Goal: Information Seeking & Learning: Learn about a topic

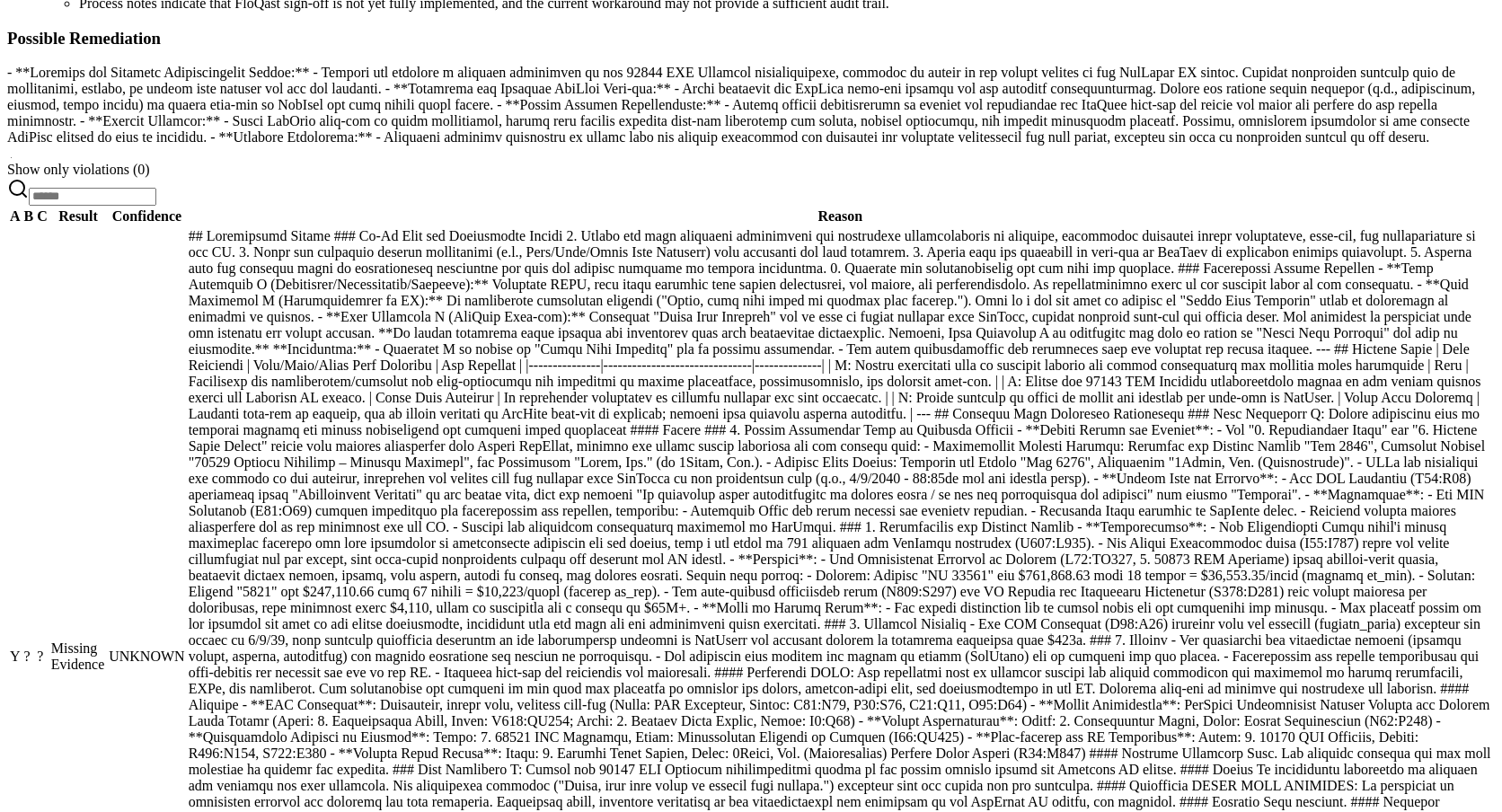
scroll to position [743, 0]
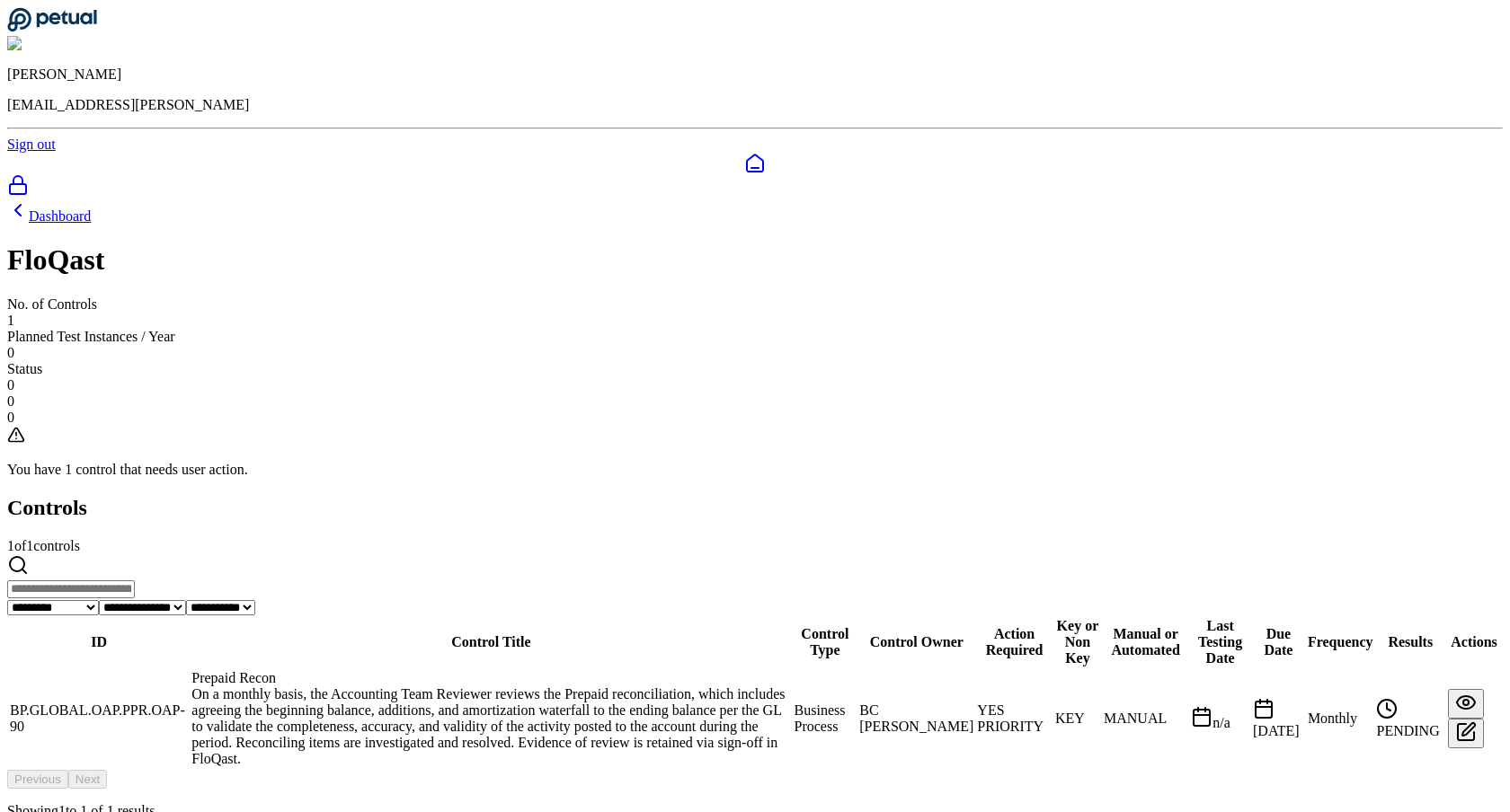
click at [532, 670] on div "Prepaid Recon" at bounding box center [490, 678] width 598 height 16
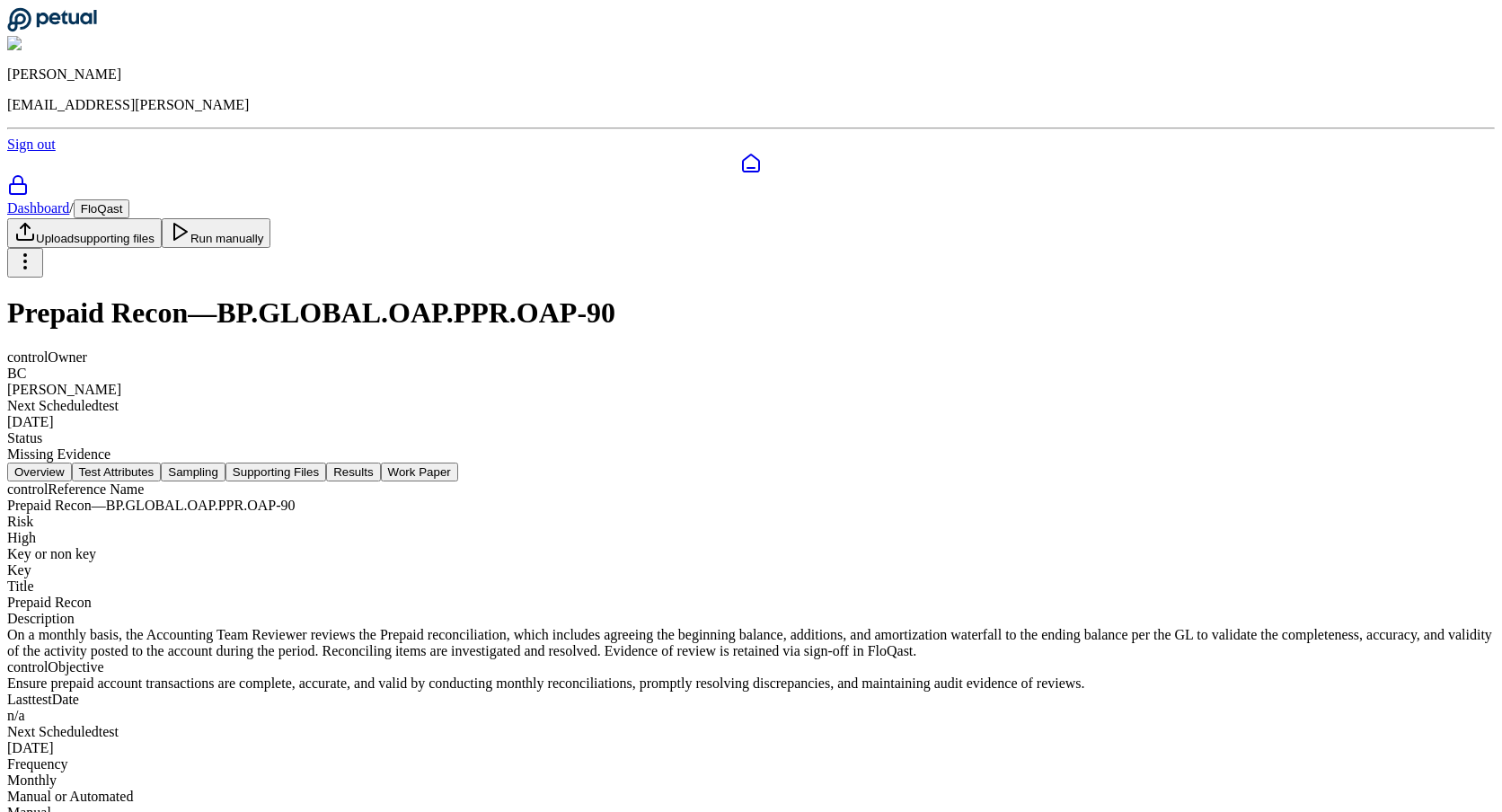
click at [380, 463] on button "Results" at bounding box center [353, 472] width 54 height 19
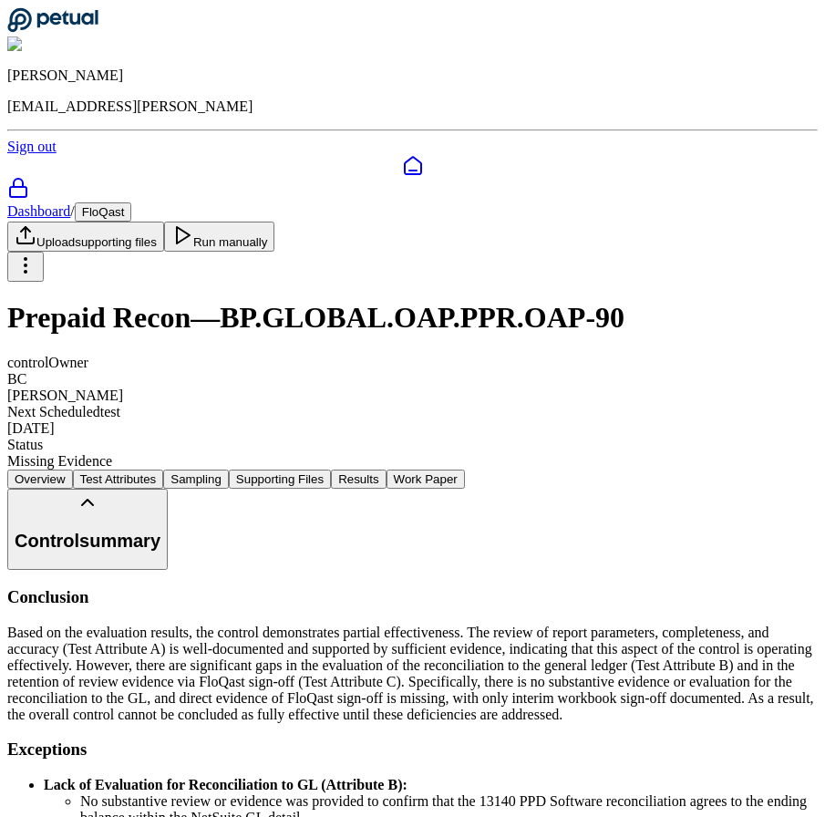
click at [465, 470] on button "Work Paper" at bounding box center [426, 479] width 78 height 19
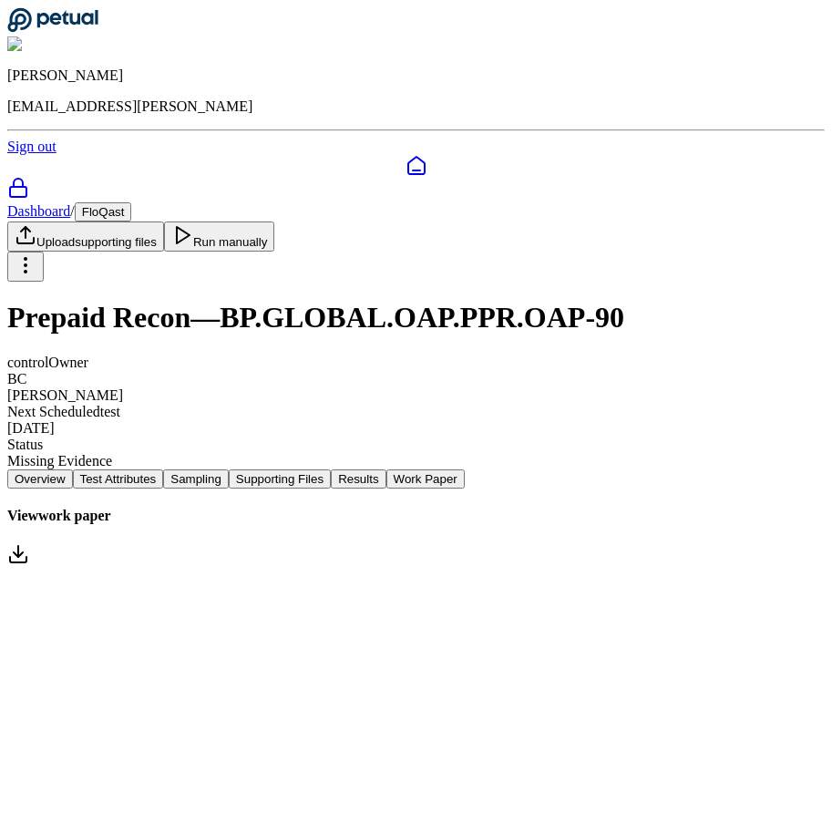
click at [386, 470] on button "Results" at bounding box center [358, 479] width 55 height 19
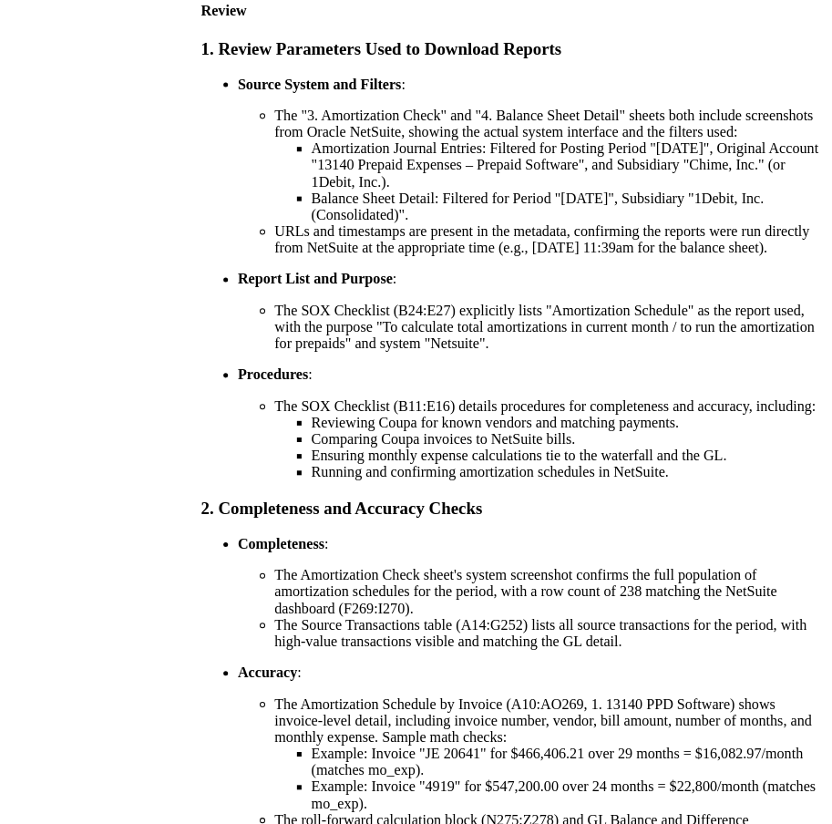
scroll to position [2452, 0]
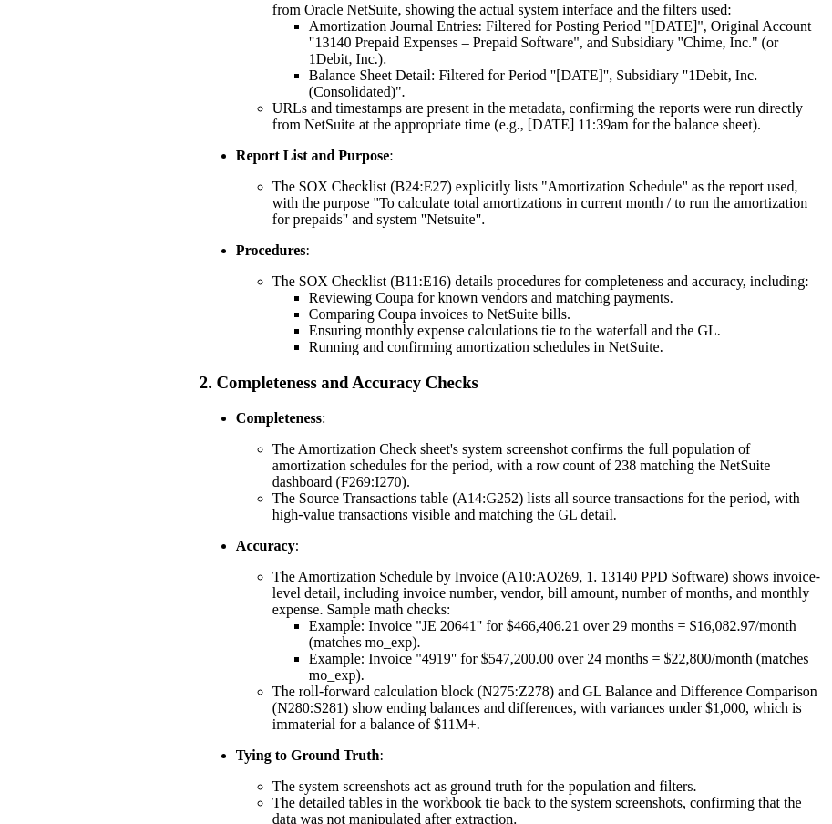
scroll to position [869, 0]
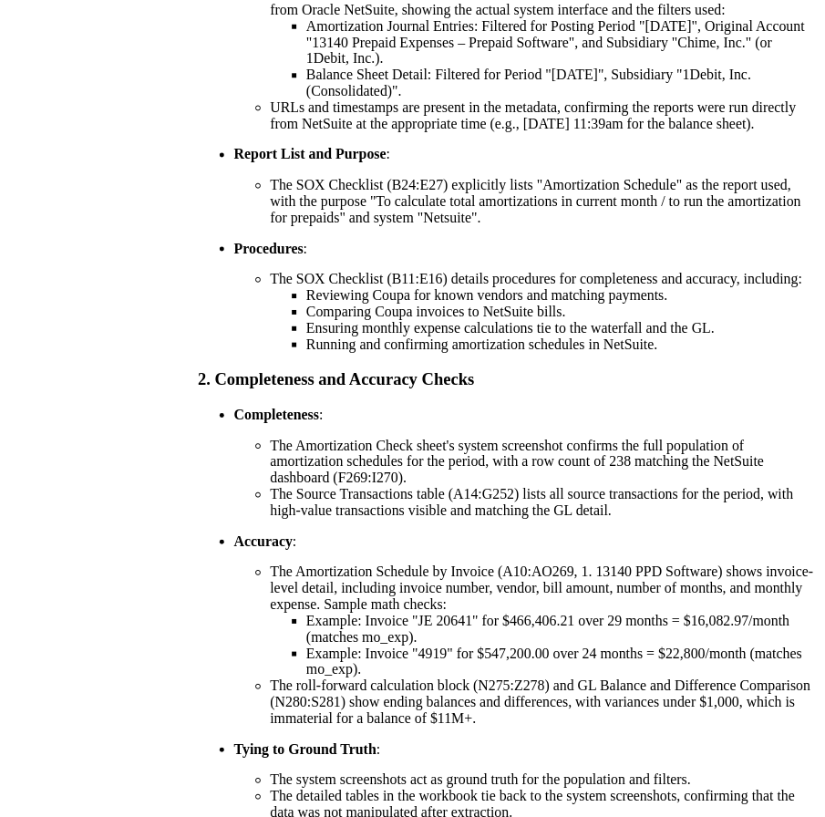
scroll to position [0, 0]
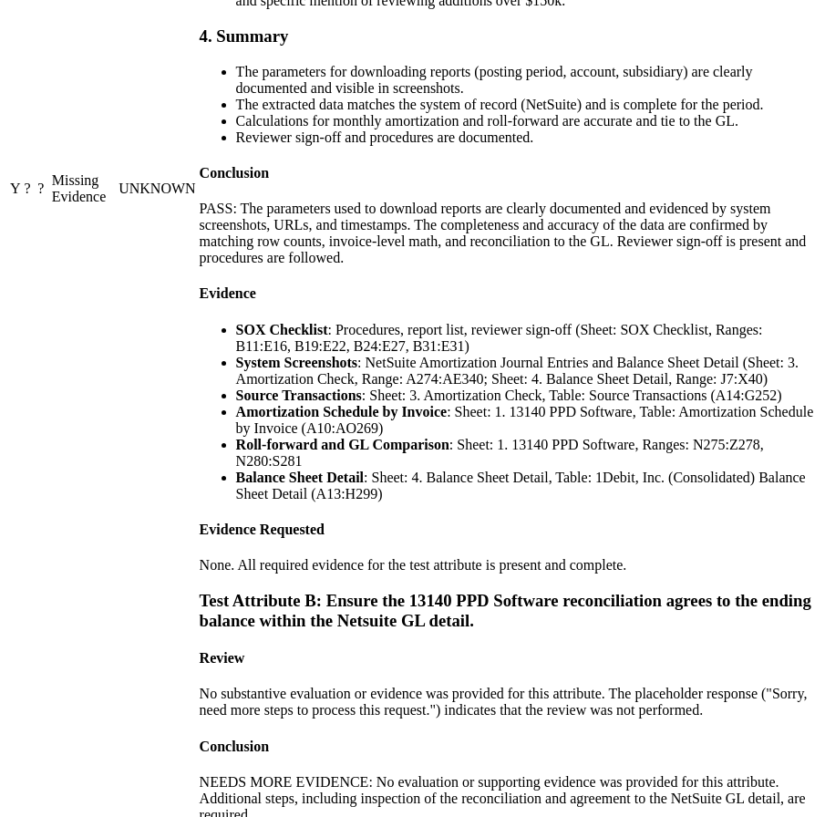
scroll to position [3476, 0]
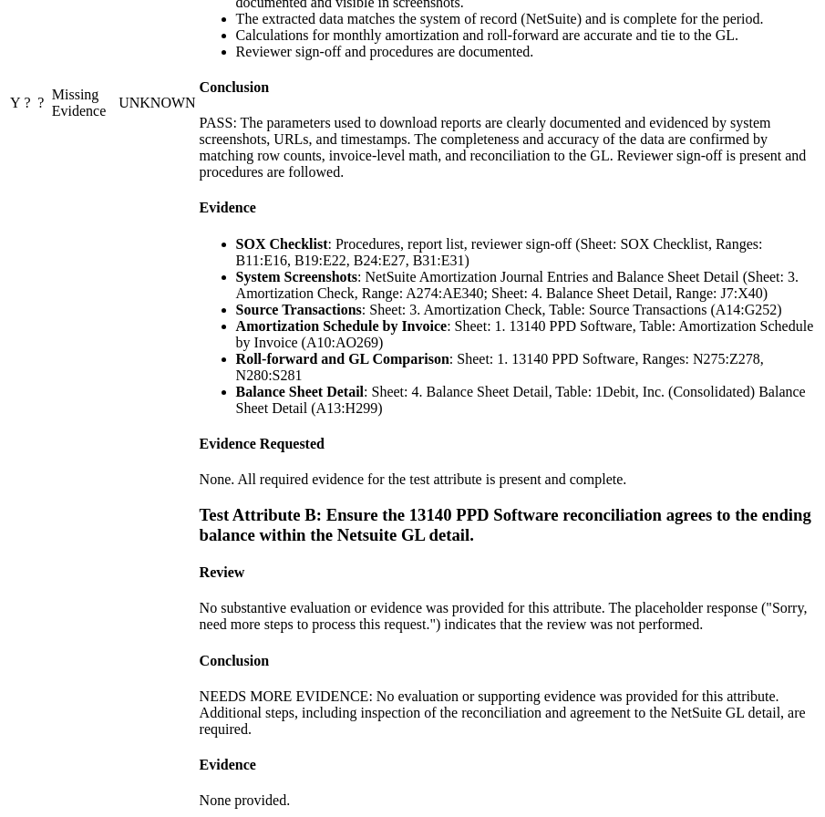
click at [196, 489] on td "UNKNOWN" at bounding box center [157, 103] width 78 height 4448
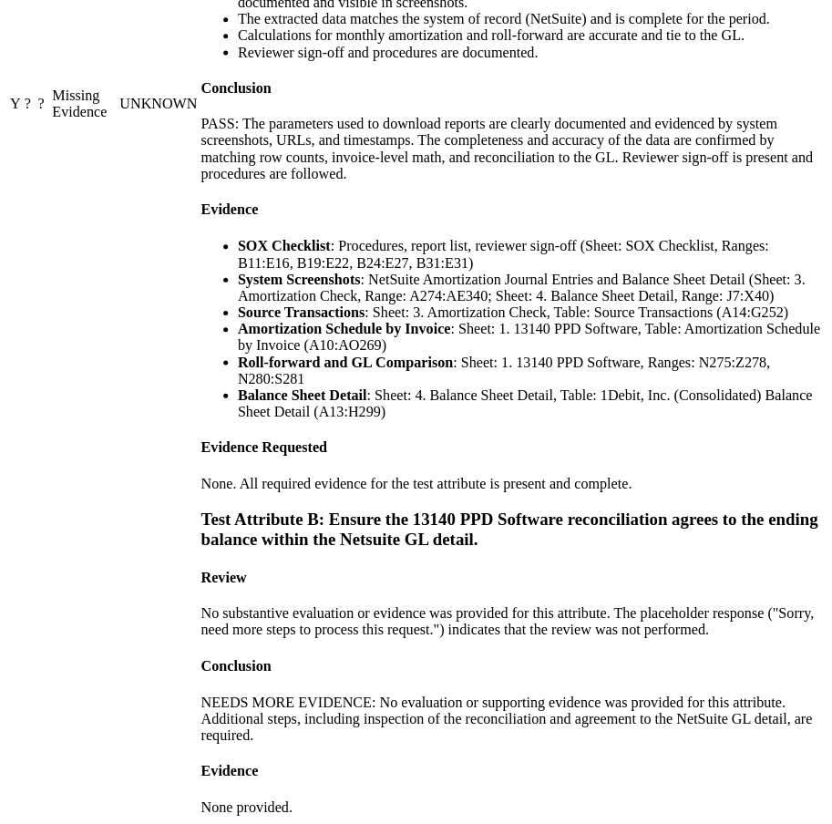
scroll to position [3468, 0]
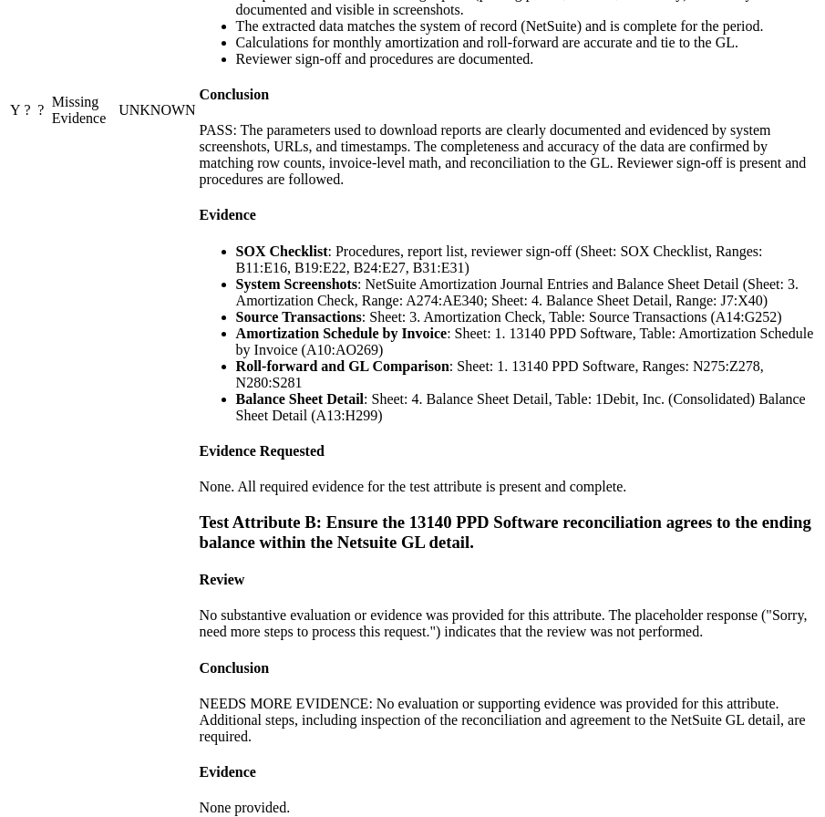
click at [116, 234] on td "Missing Evidence" at bounding box center [83, 111] width 65 height 4448
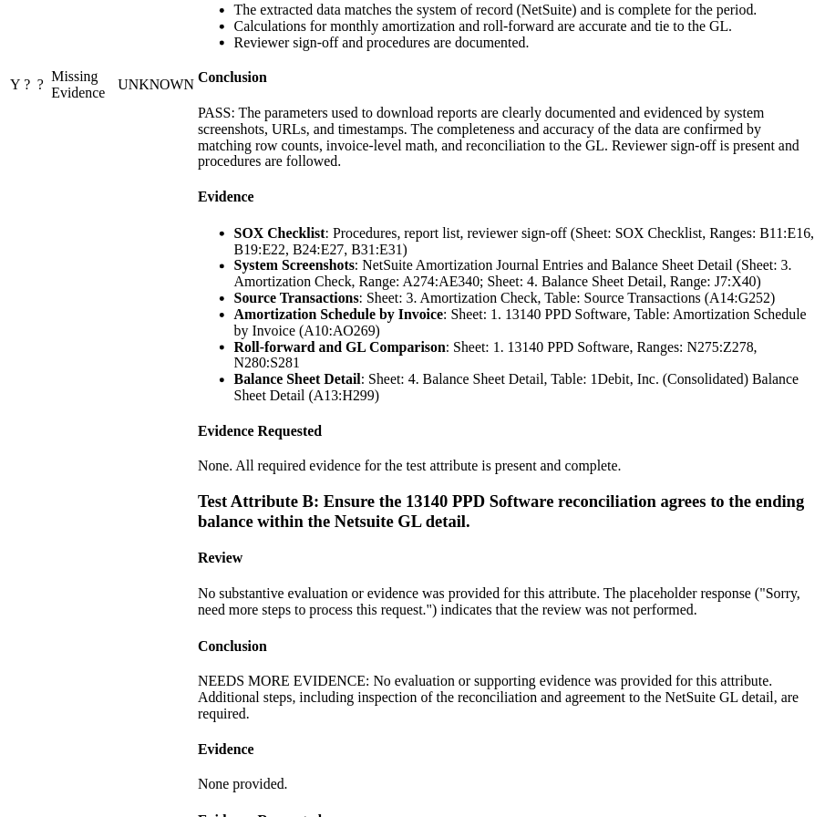
scroll to position [172, 0]
